Goal: Task Accomplishment & Management: Use online tool/utility

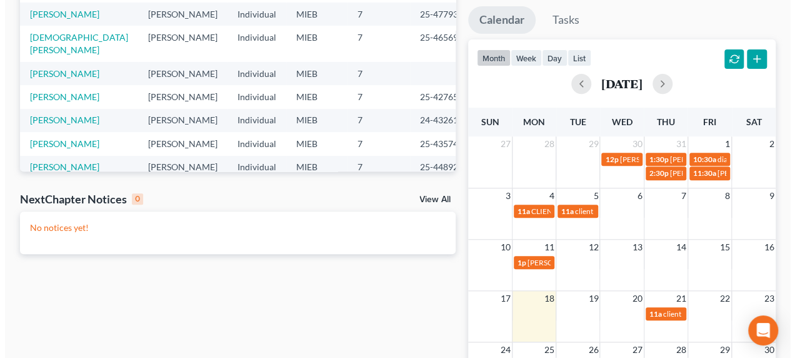
scroll to position [333, 0]
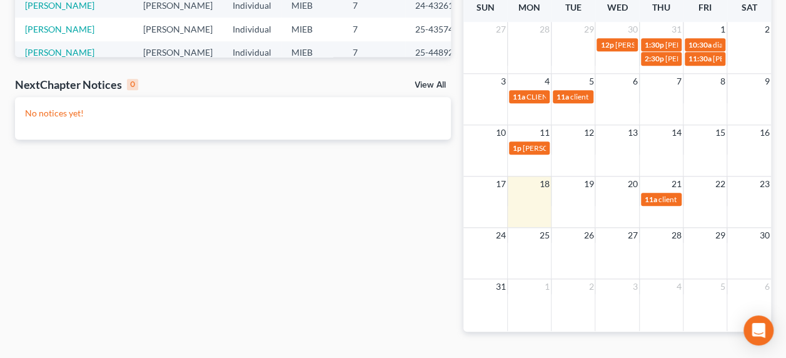
click at [563, 198] on td at bounding box center [574, 198] width 44 height 14
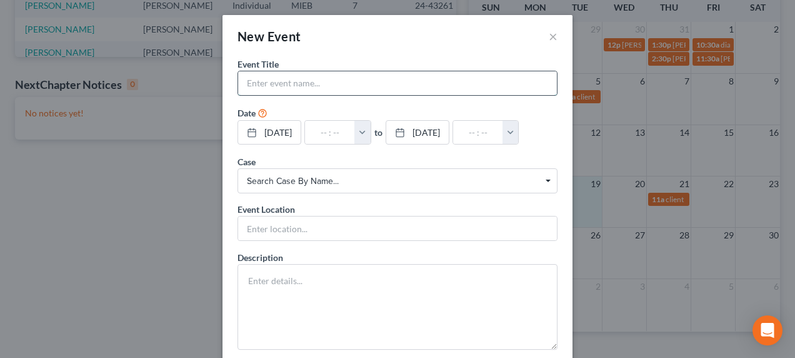
click at [333, 84] on input "text" at bounding box center [397, 83] width 319 height 24
type input "client"
click at [311, 51] on div "New Event ×" at bounding box center [398, 36] width 350 height 43
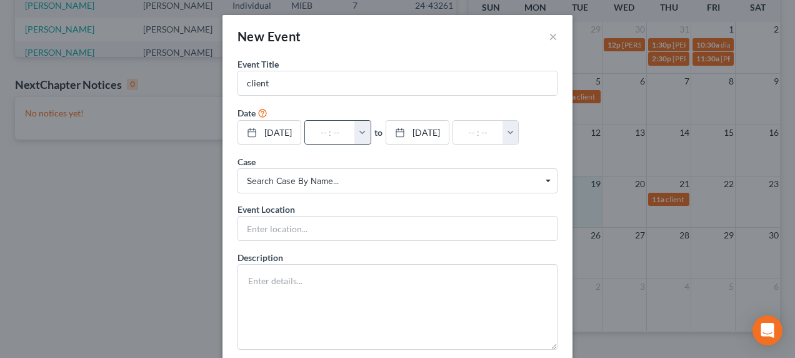
click at [371, 134] on button "button" at bounding box center [363, 133] width 16 height 24
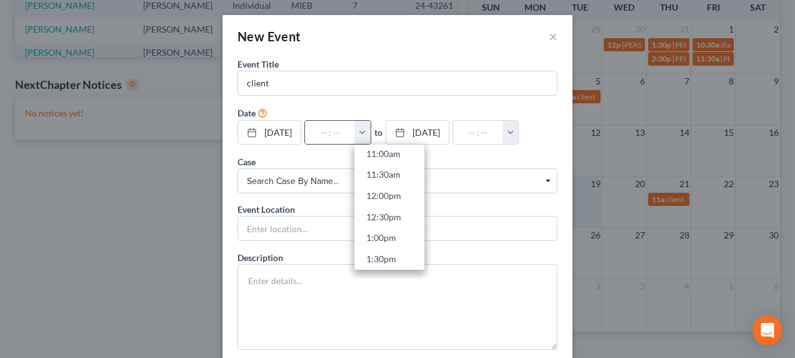
scroll to position [464, 0]
click at [405, 159] on link "11:00am" at bounding box center [390, 158] width 70 height 21
type input "11:00am"
type input "12:00pm"
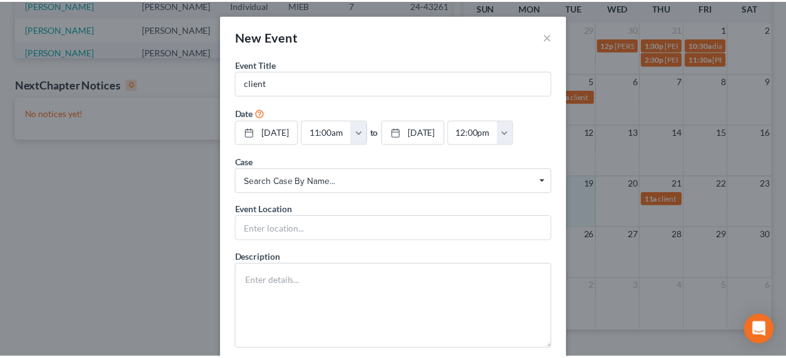
scroll to position [69, 0]
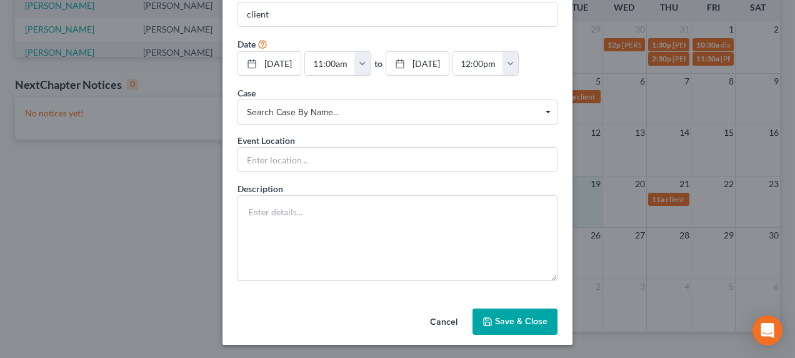
click at [497, 312] on button "Save & Close" at bounding box center [515, 321] width 85 height 26
